Goal: Information Seeking & Learning: Learn about a topic

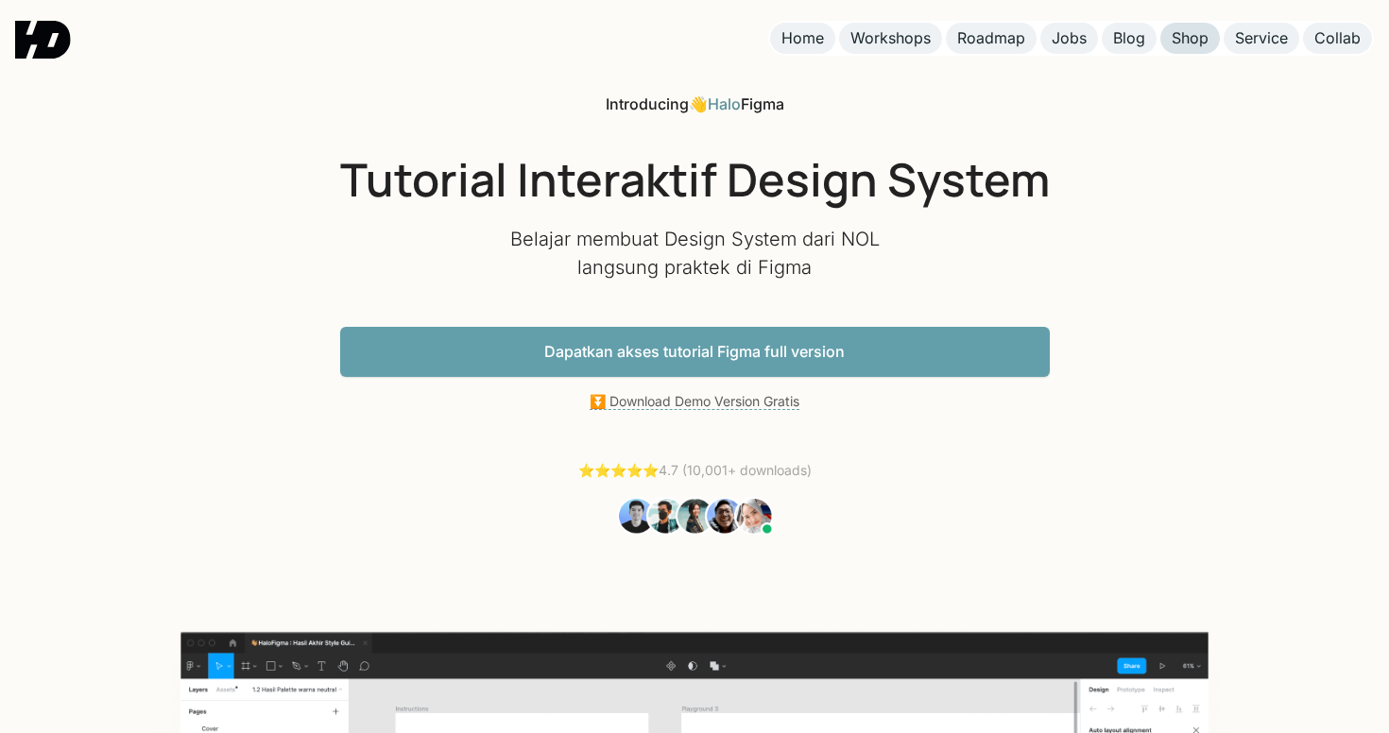
click at [1201, 41] on div "Shop" at bounding box center [1190, 38] width 37 height 20
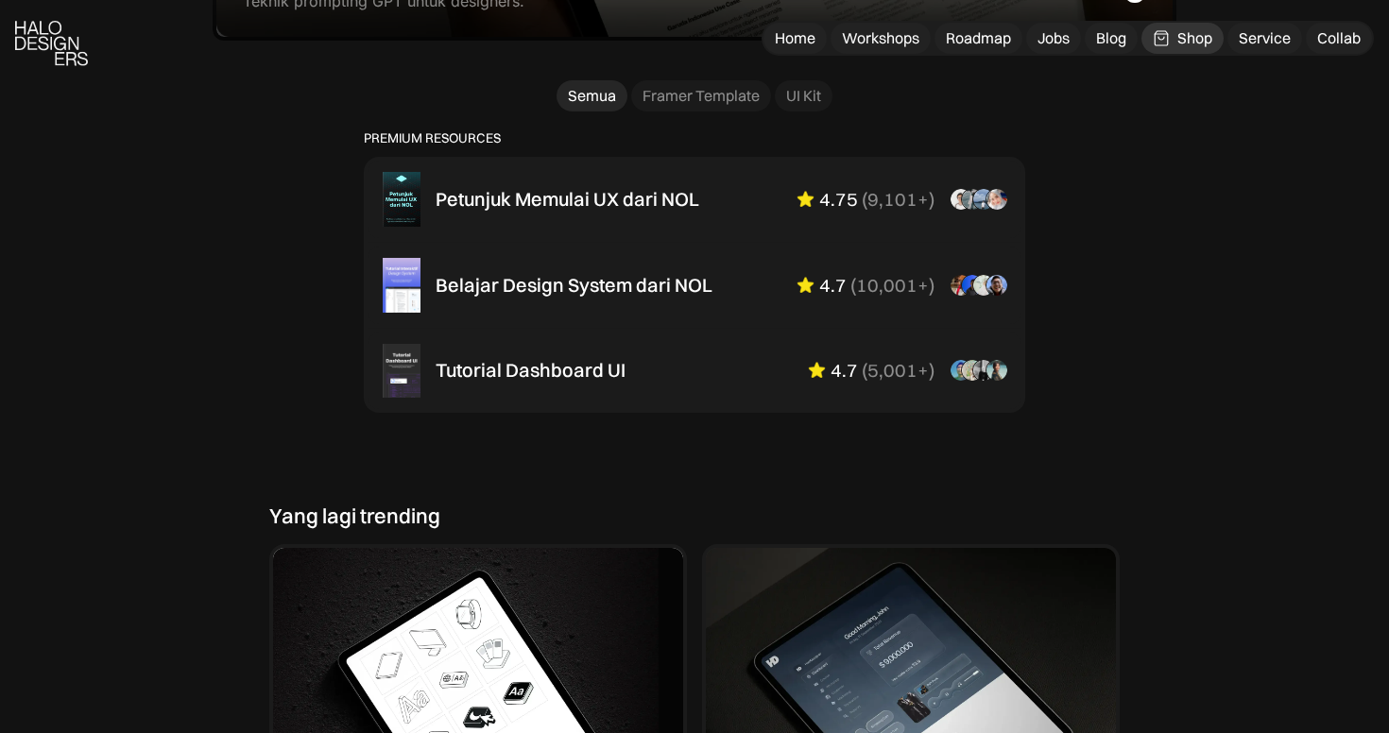
scroll to position [1272, 0]
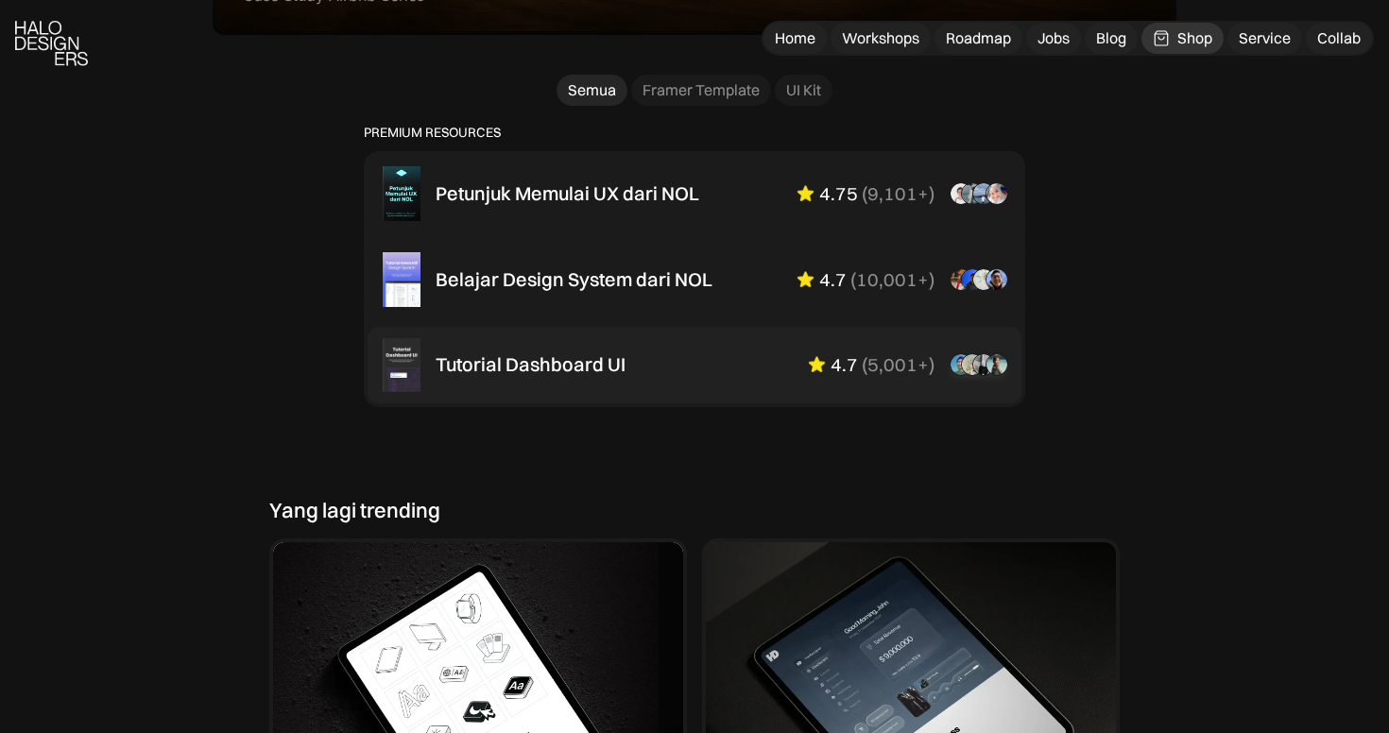
click at [592, 353] on div "Tutorial Dashboard UI" at bounding box center [531, 364] width 190 height 23
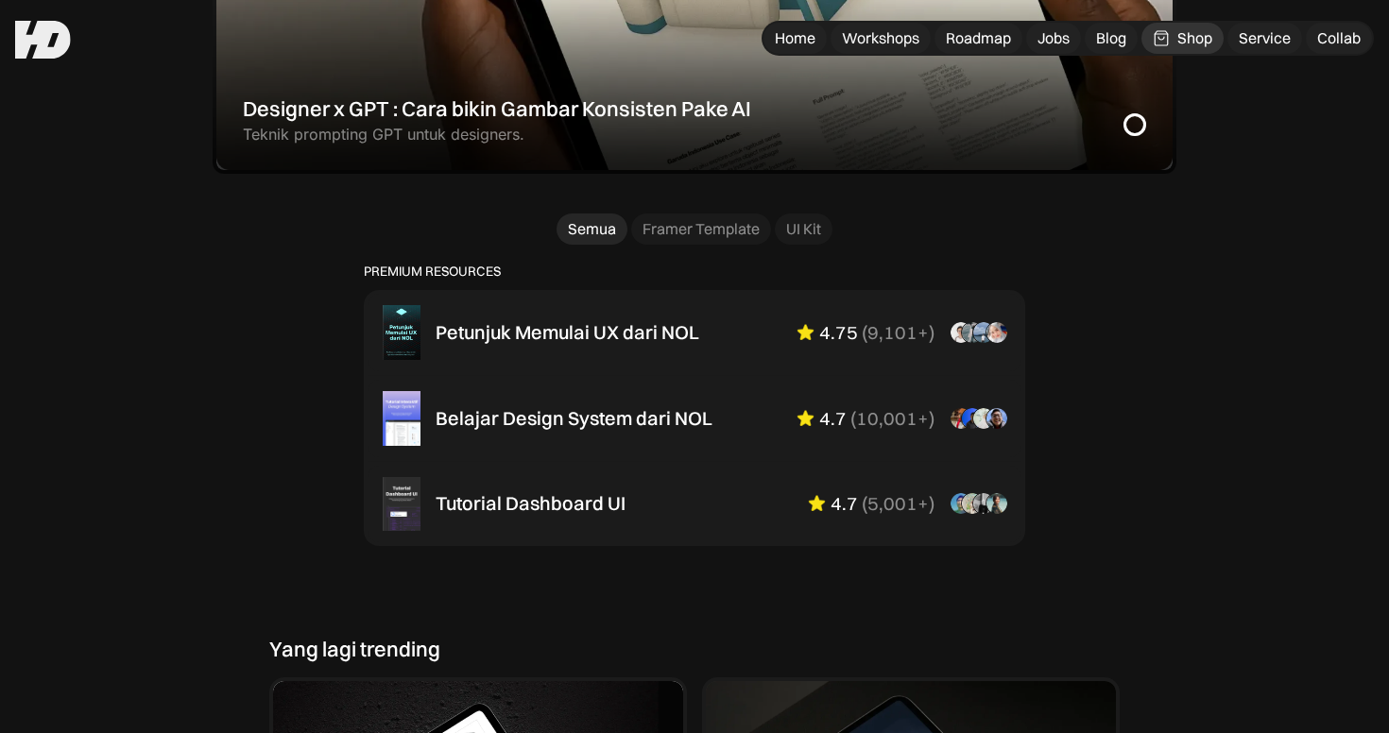
scroll to position [1131, 0]
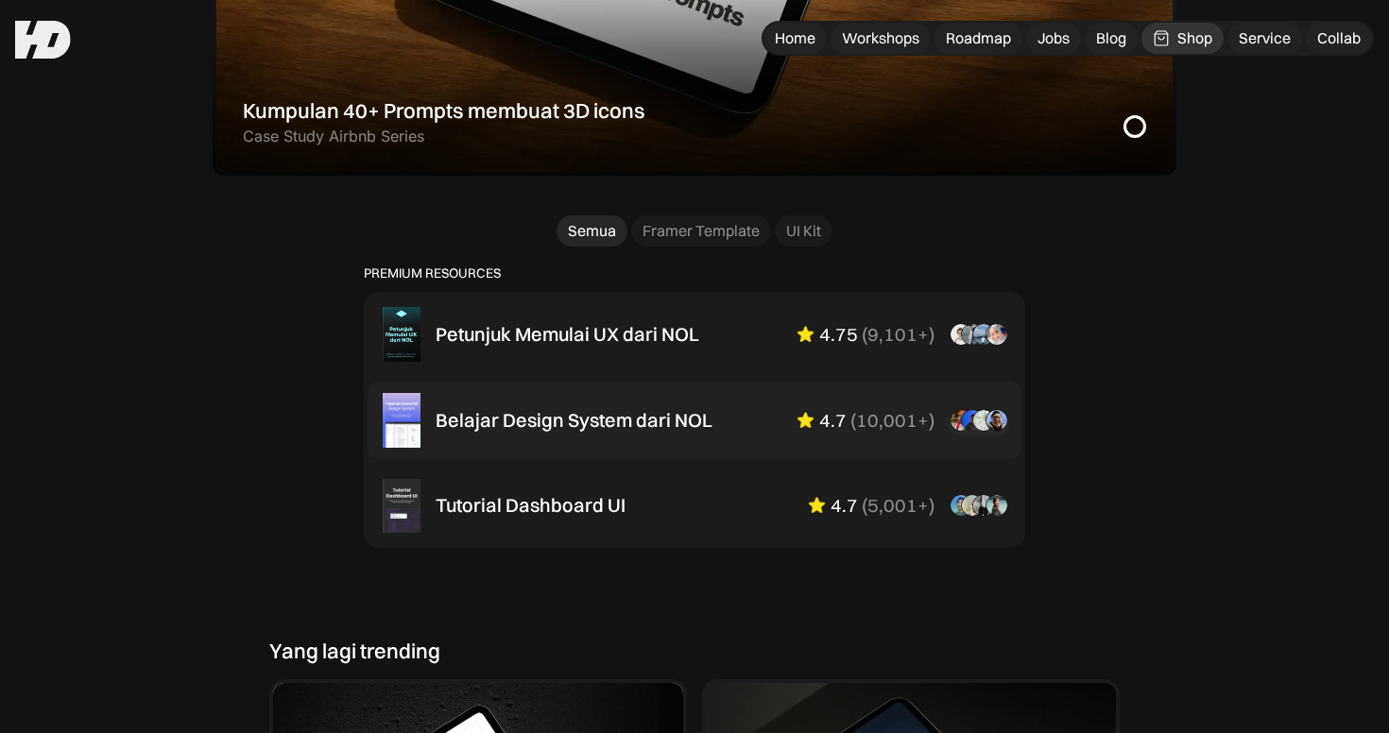
click at [703, 422] on div "Belajar Design System dari NOL" at bounding box center [574, 420] width 277 height 23
click at [802, 238] on link "UI Kit" at bounding box center [804, 230] width 58 height 31
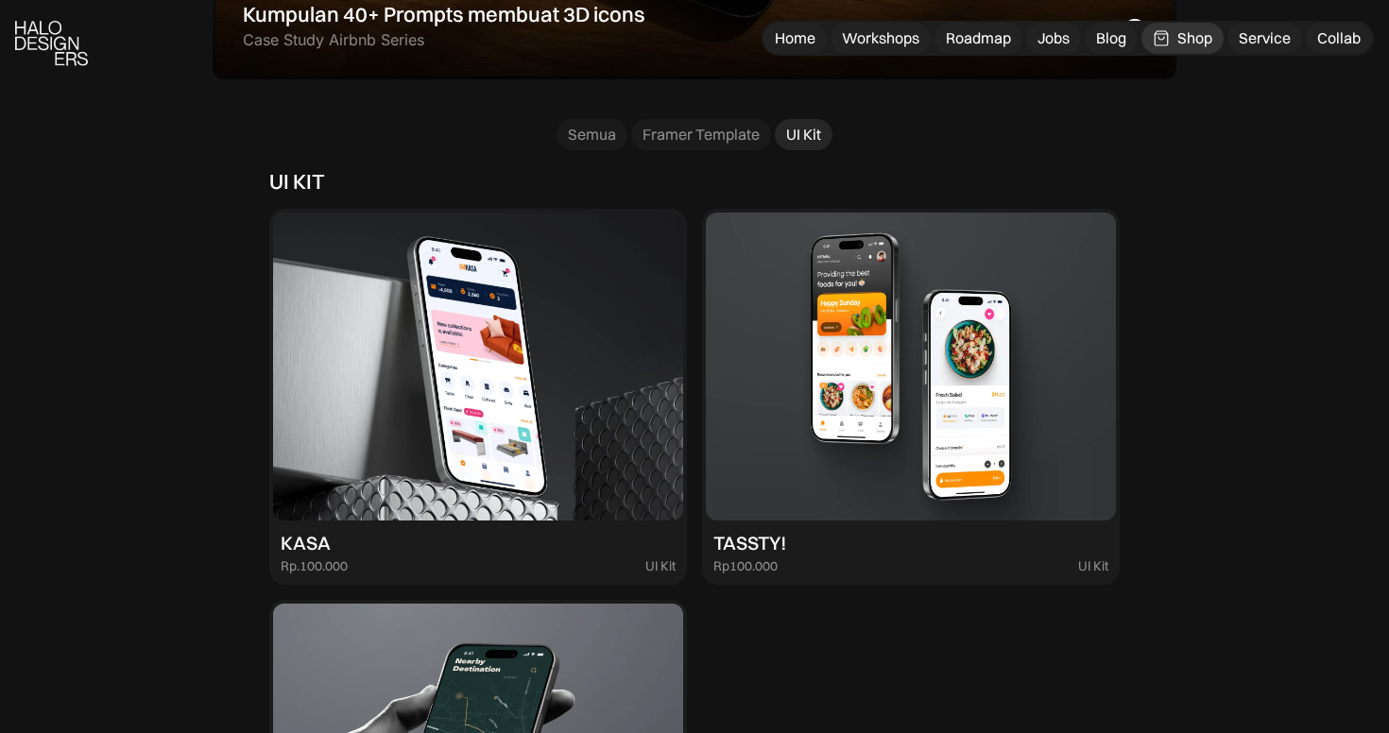
scroll to position [1562, 0]
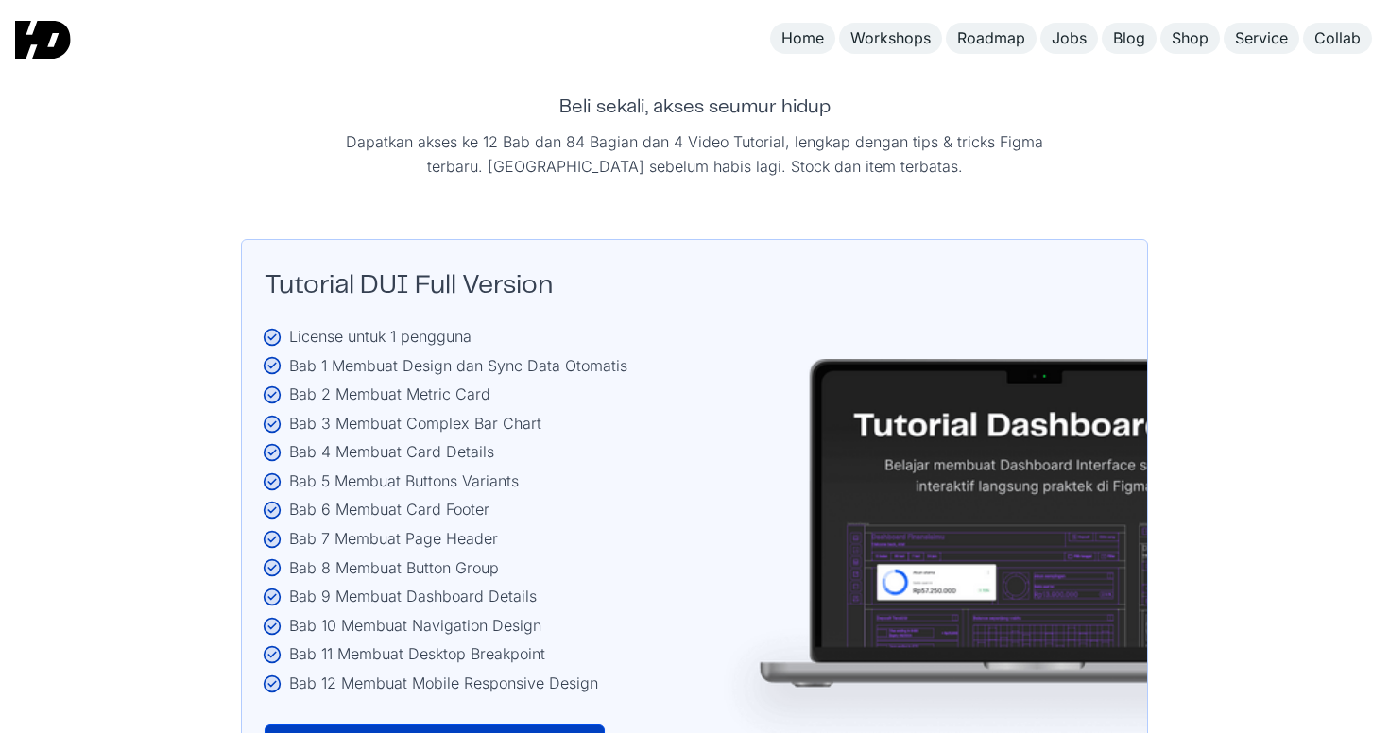
scroll to position [3065, 0]
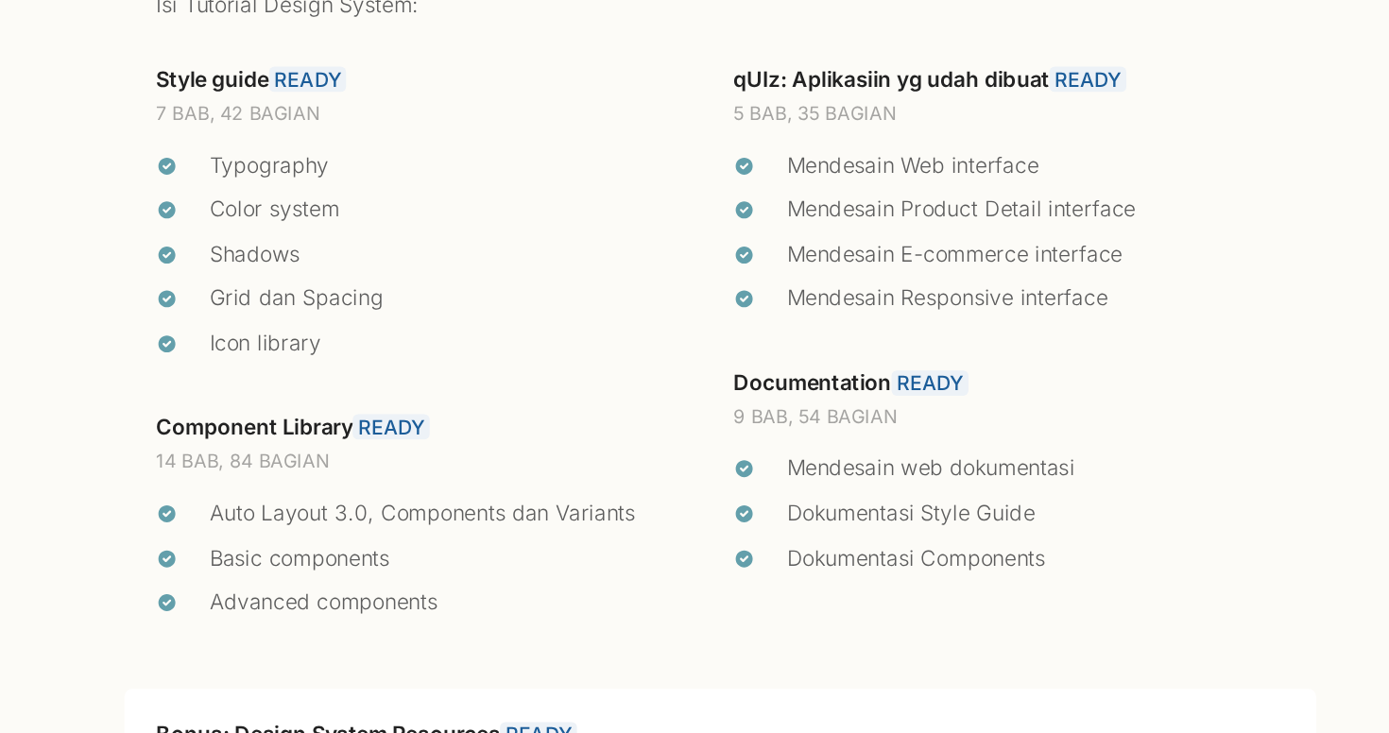
scroll to position [3866, 0]
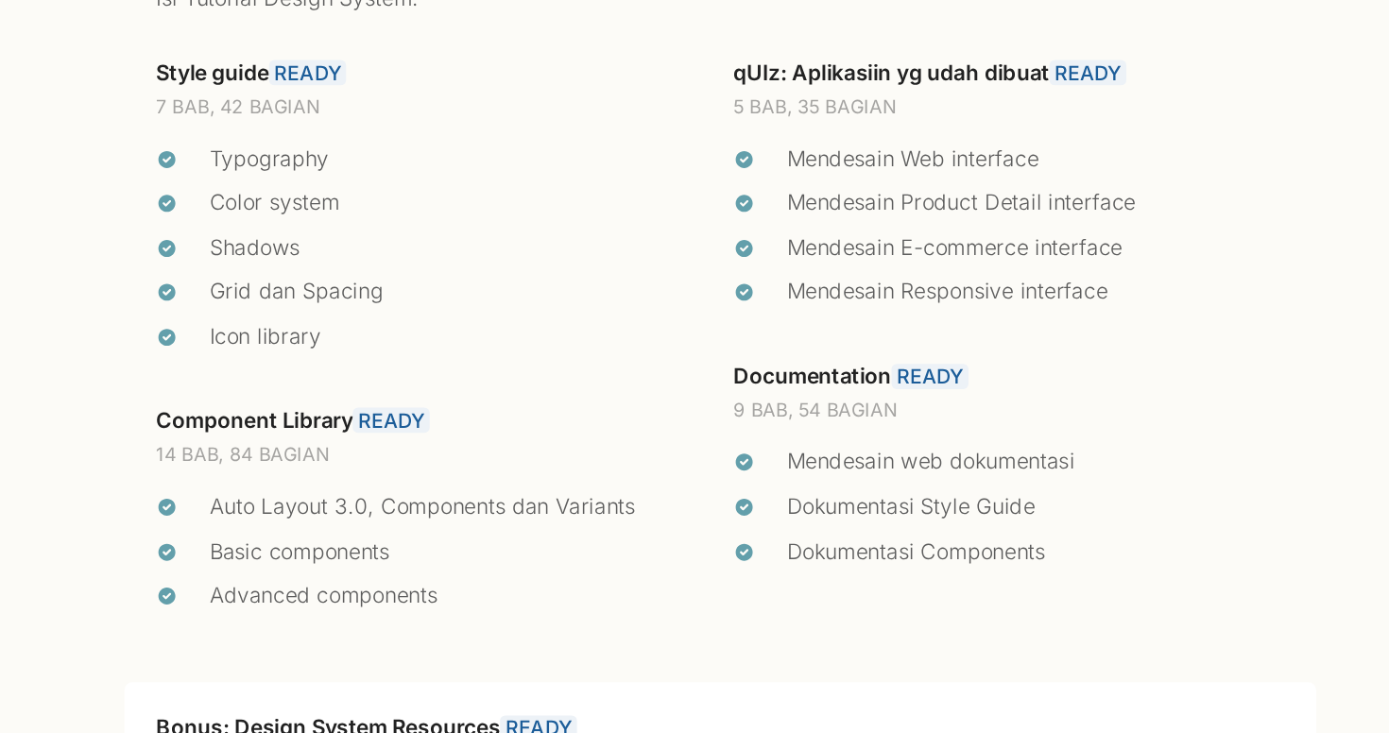
click at [293, 501] on div "Component Library READY" at bounding box center [489, 511] width 392 height 21
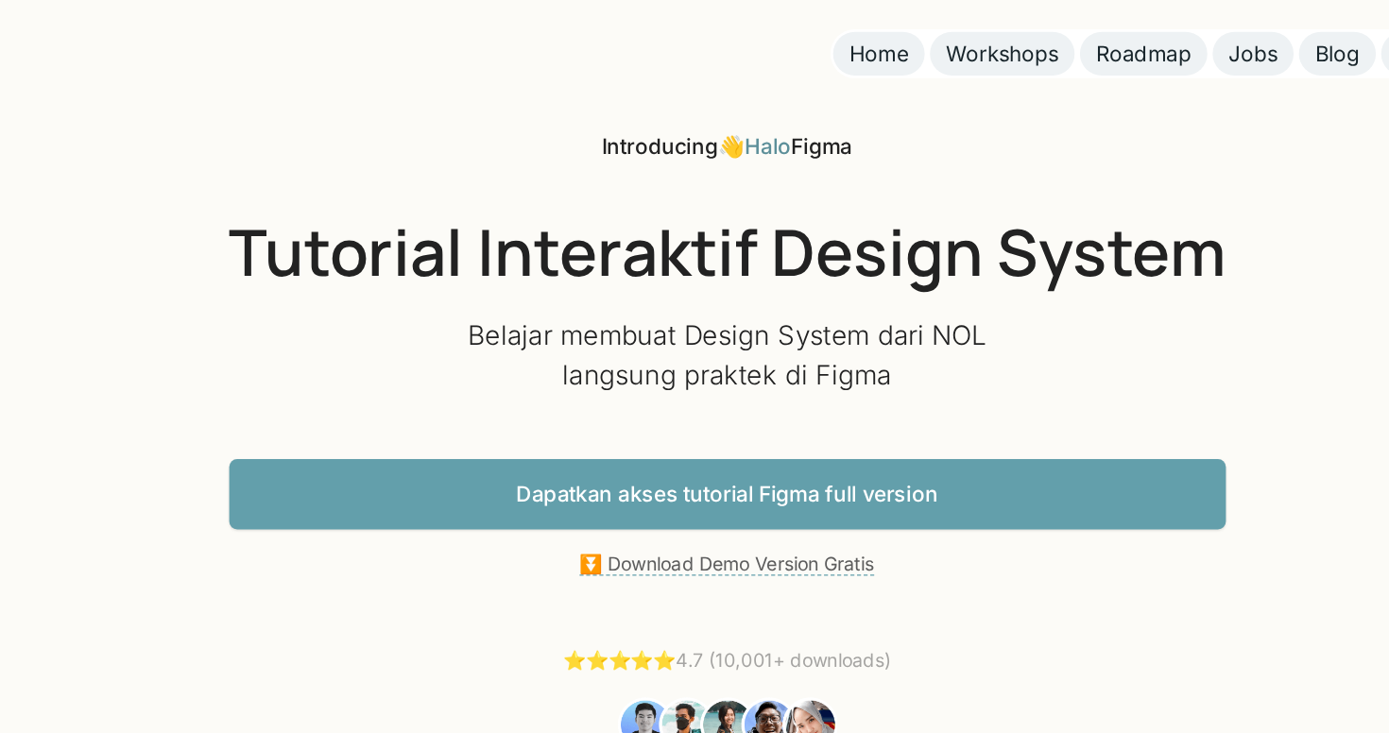
scroll to position [0, 0]
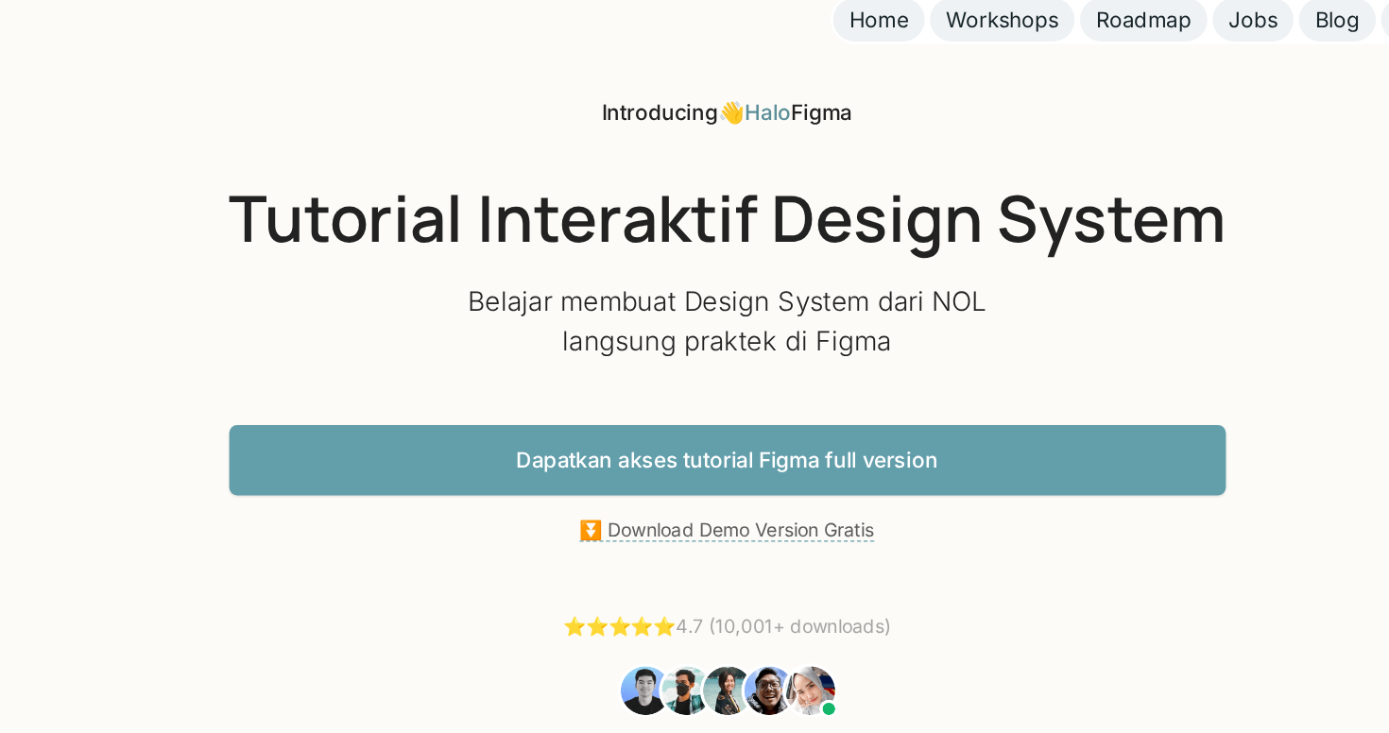
click at [544, 177] on h1 "Tutorial Interaktif Design System" at bounding box center [695, 179] width 710 height 55
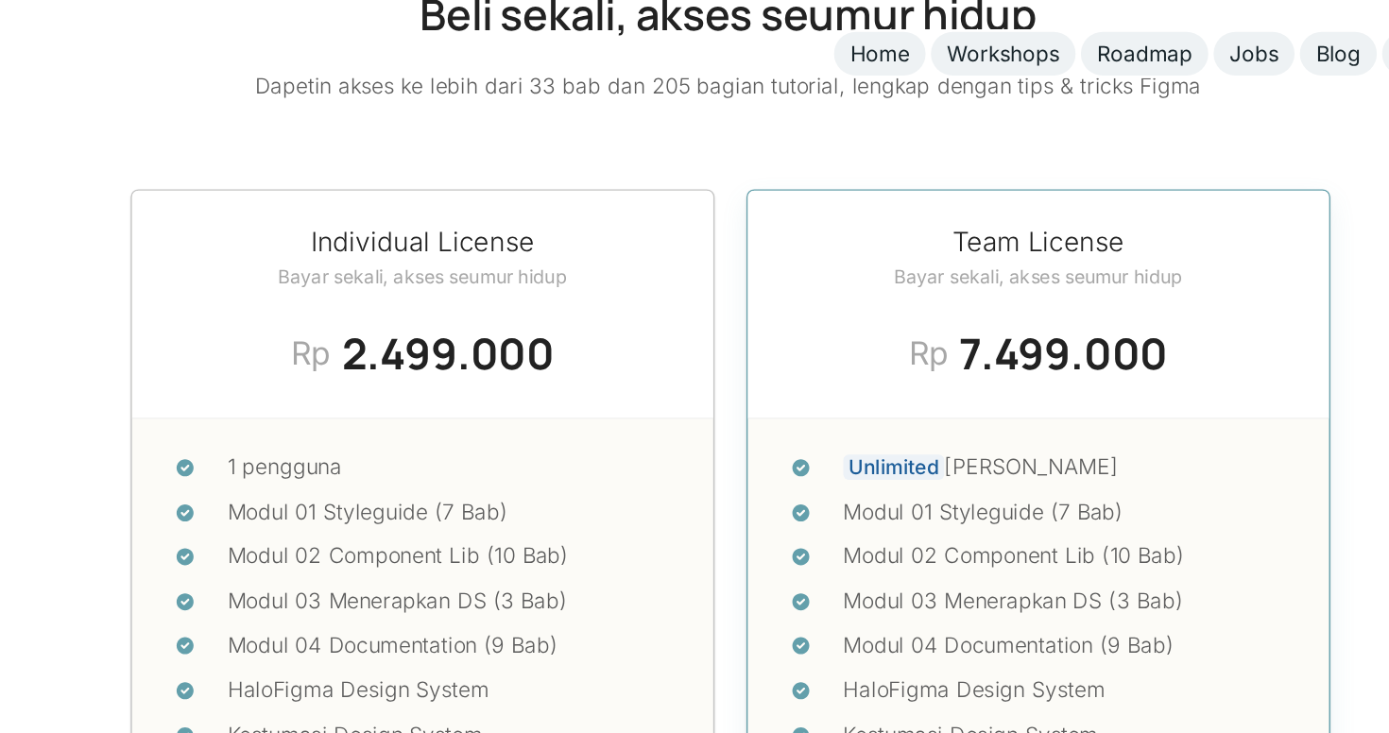
scroll to position [7855, 0]
